Goal: Information Seeking & Learning: Find specific fact

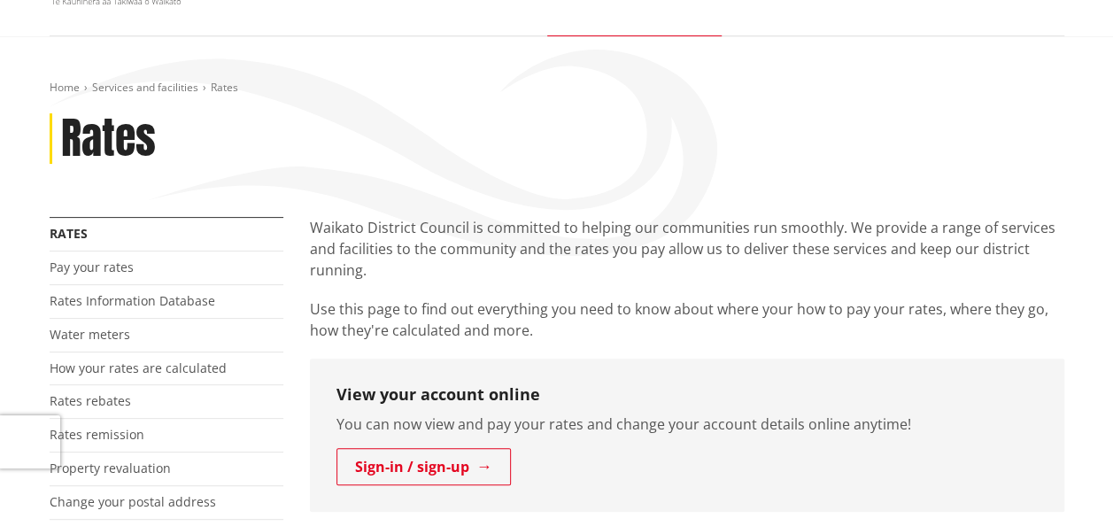
scroll to position [177, 0]
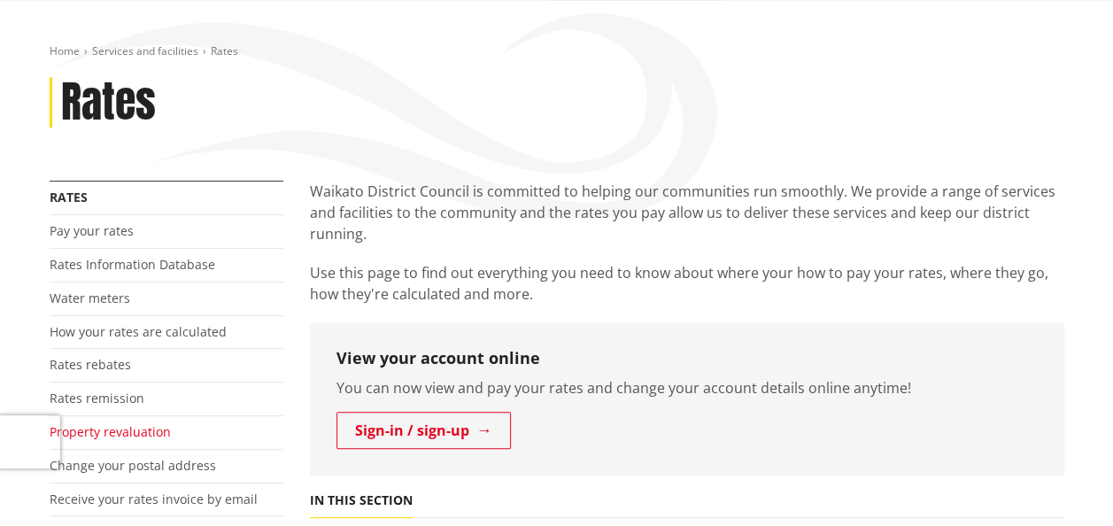
click at [136, 431] on link "Property revaluation" at bounding box center [110, 431] width 121 height 17
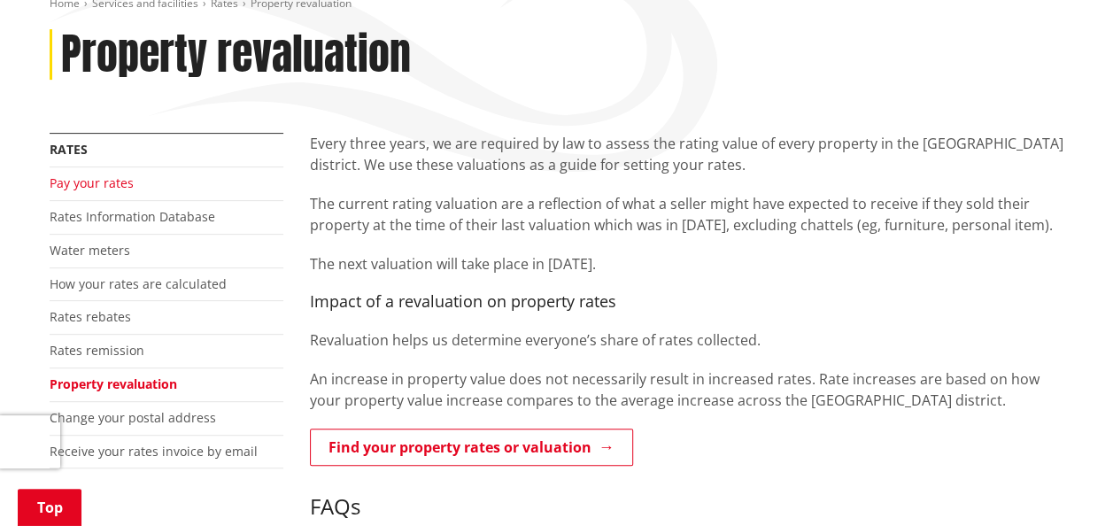
scroll to position [266, 0]
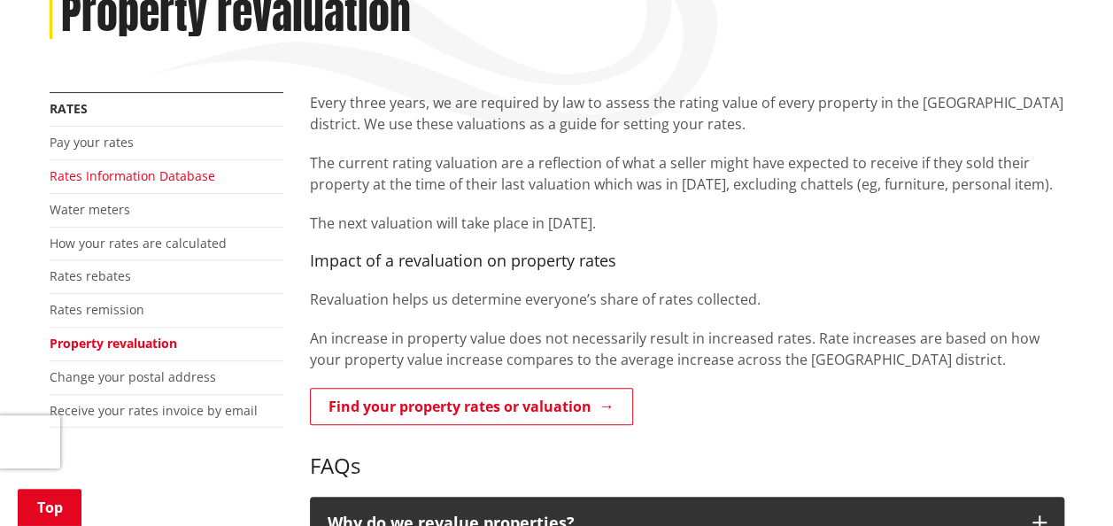
click at [126, 171] on link "Rates Information Database" at bounding box center [133, 175] width 166 height 17
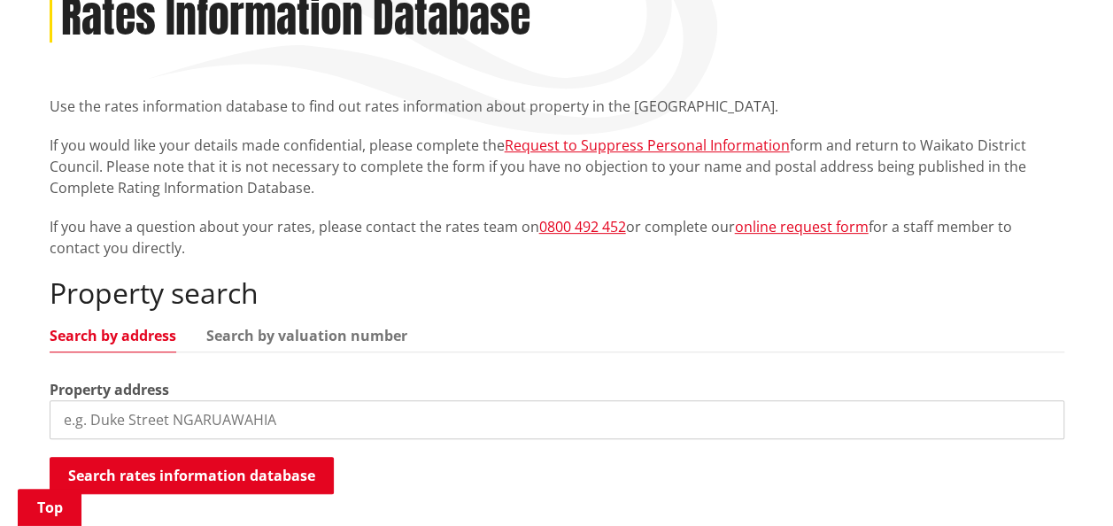
scroll to position [266, 0]
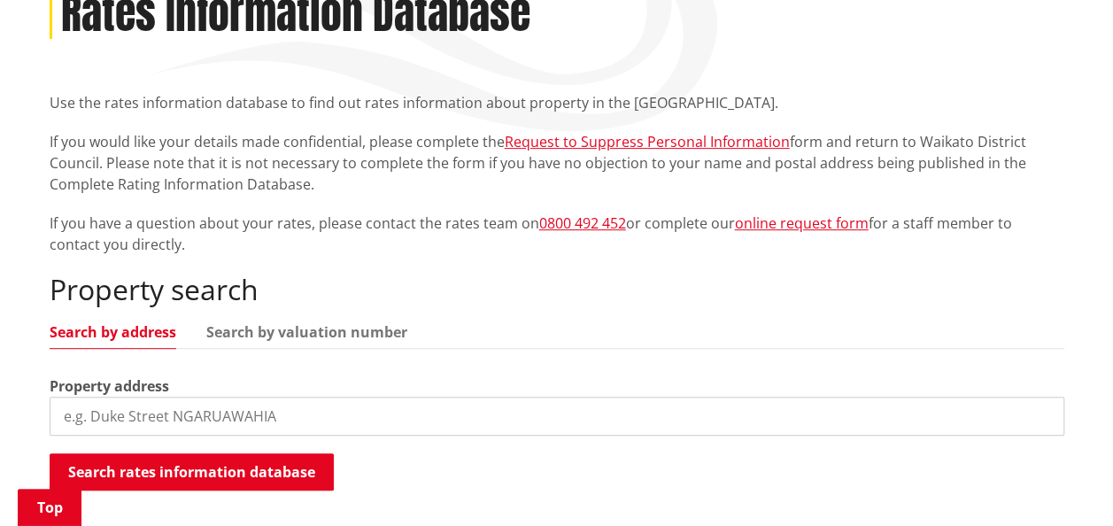
click at [184, 421] on input "search" at bounding box center [557, 416] width 1015 height 39
paste input "7B Ridge Road, Tuakau, Franklin"
drag, startPoint x: 159, startPoint y: 418, endPoint x: 354, endPoint y: 409, distance: 195.1
click at [354, 412] on input "7B Ridge Road, Tuakau, Franklin" at bounding box center [557, 416] width 1015 height 39
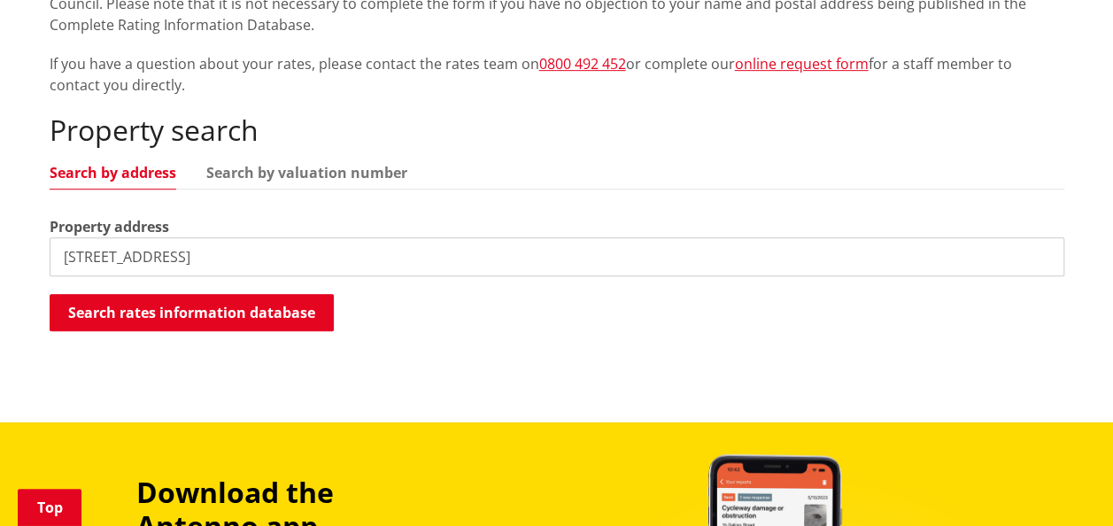
scroll to position [443, 0]
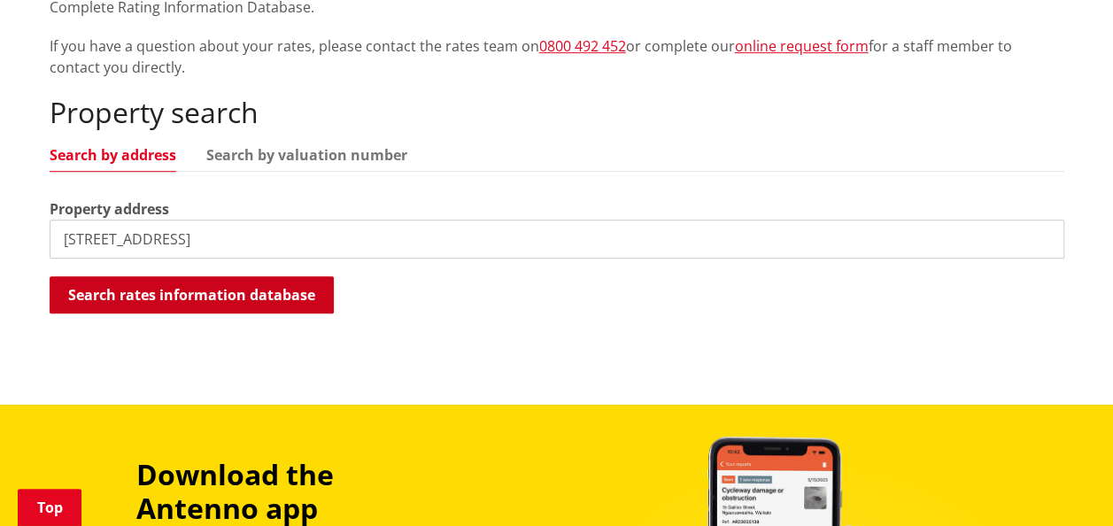
type input "7B Ridge Road"
click at [208, 296] on button "Search rates information database" at bounding box center [192, 294] width 284 height 37
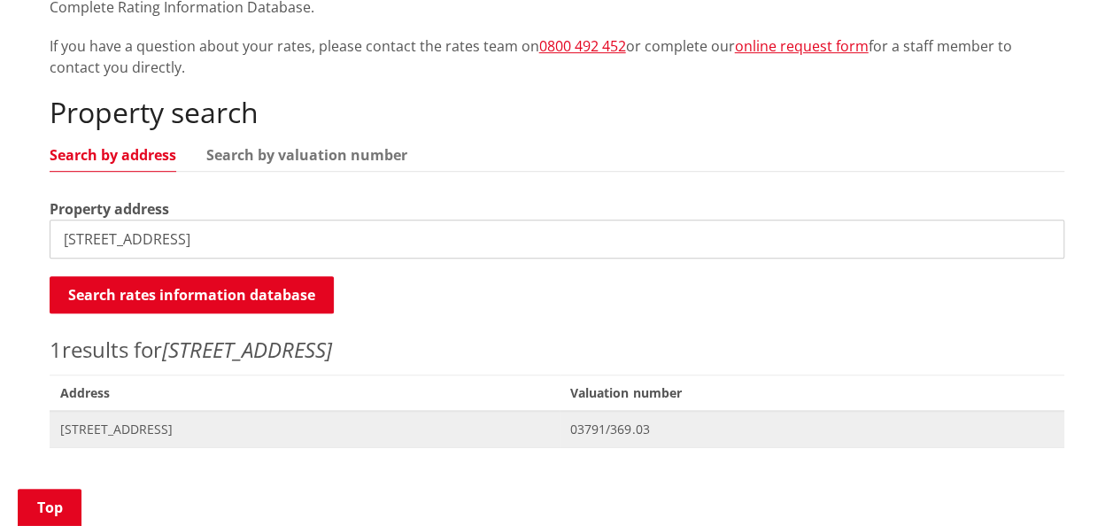
click at [151, 425] on span "[STREET_ADDRESS]" at bounding box center [305, 430] width 490 height 18
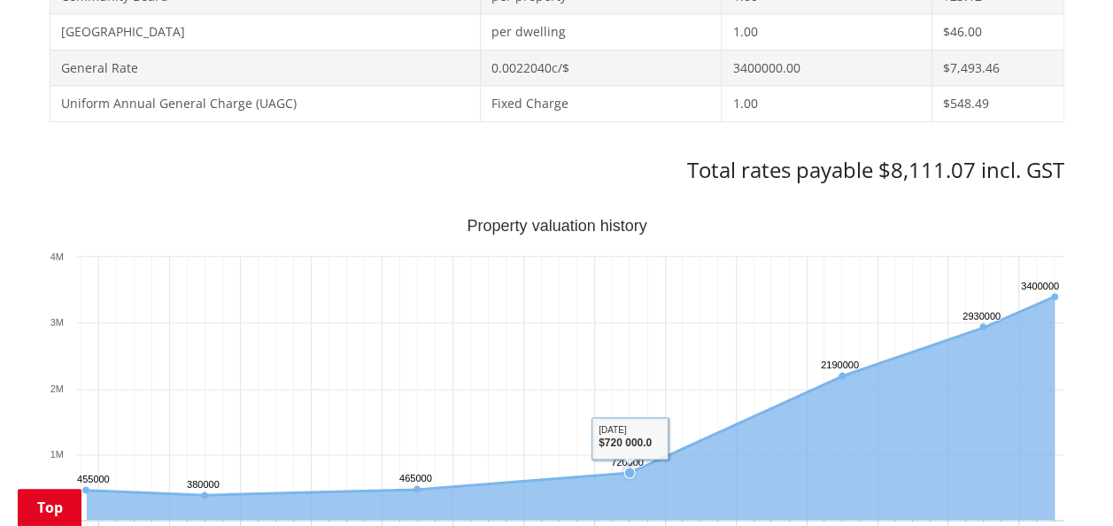
scroll to position [974, 0]
